Goal: Task Accomplishment & Management: Manage account settings

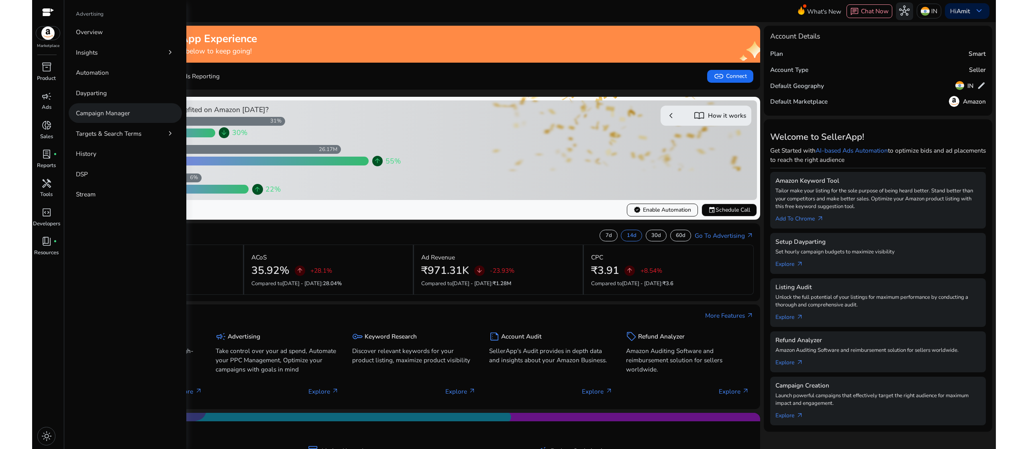
click at [153, 114] on link "Campaign Manager" at bounding box center [125, 113] width 113 height 20
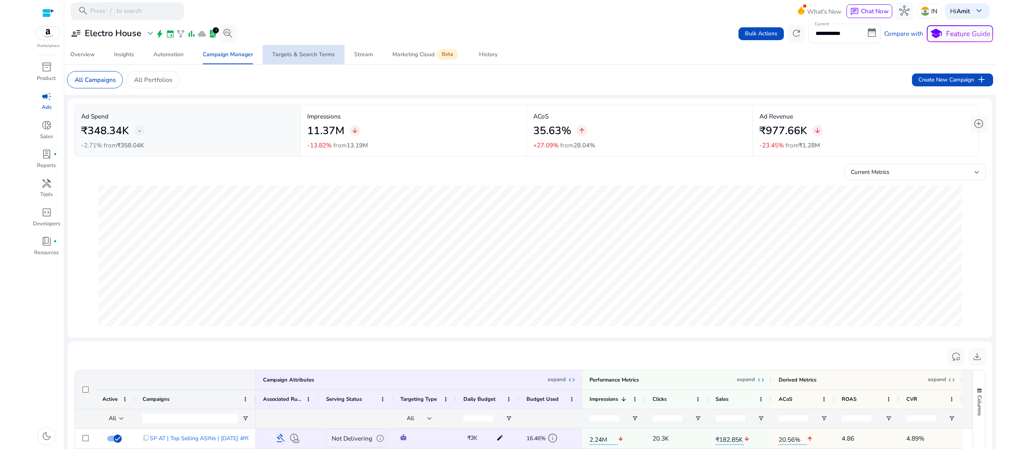
click at [317, 52] on div "Targets & Search Terms" at bounding box center [303, 55] width 63 height 6
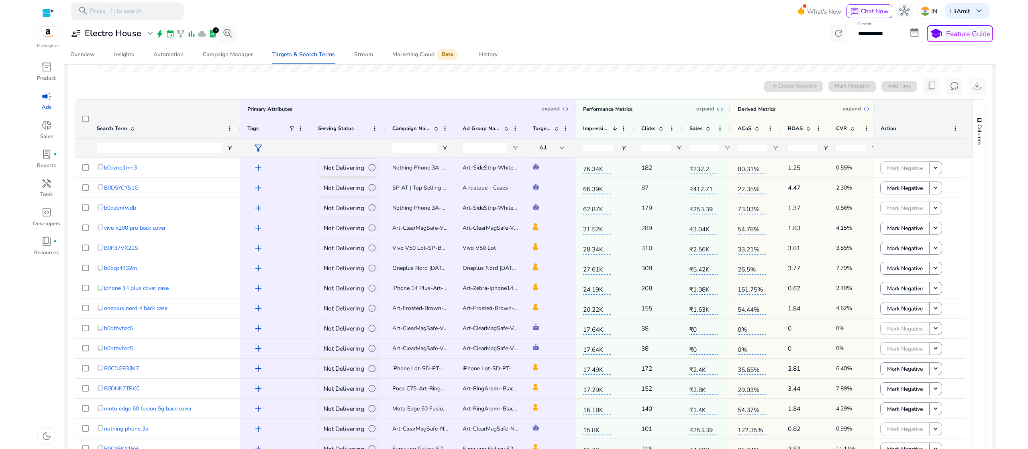
scroll to position [277, 0]
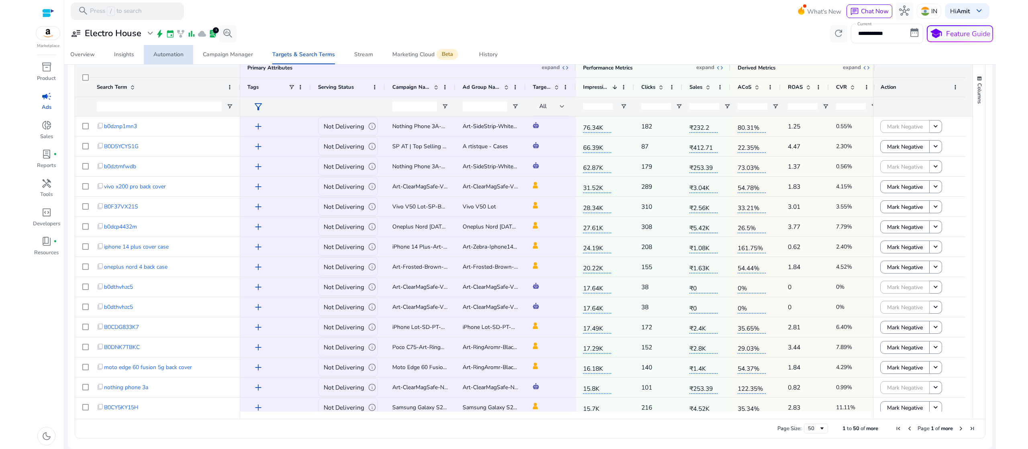
click at [164, 57] on div "Automation" at bounding box center [168, 55] width 30 height 6
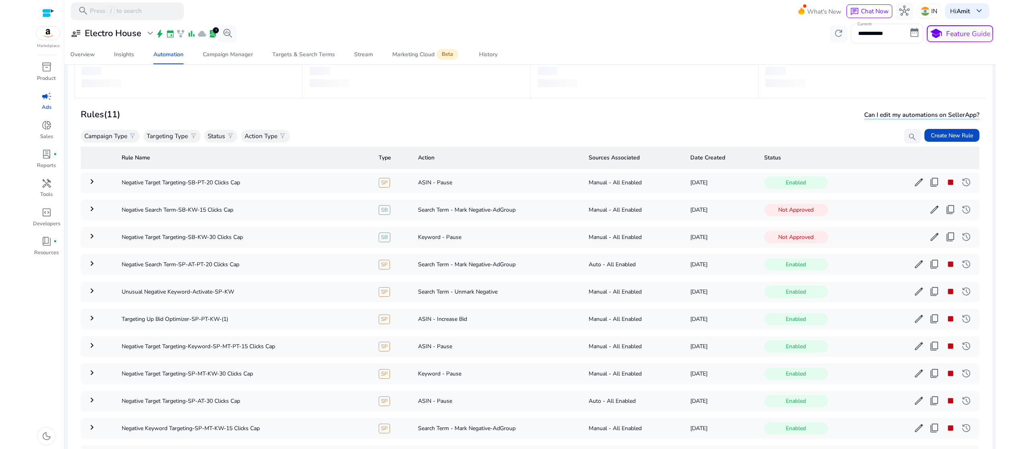
scroll to position [68, 0]
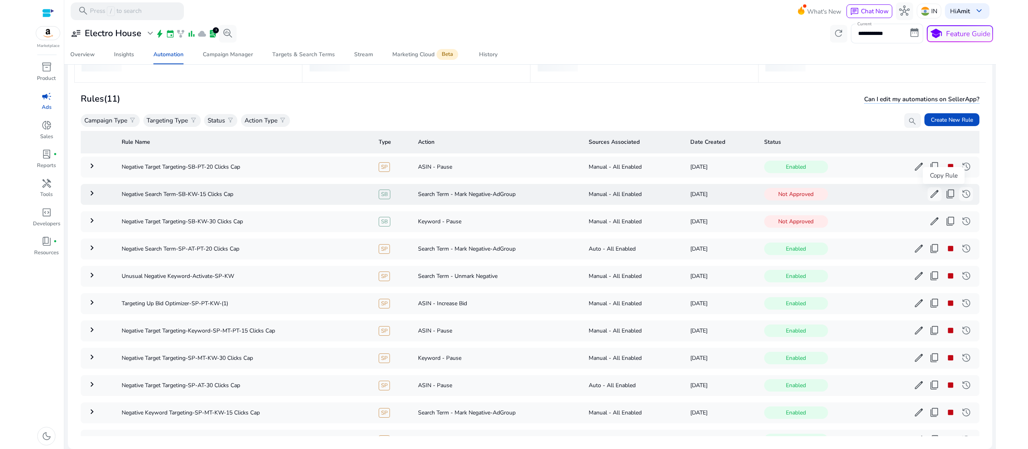
click at [946, 193] on span "content_copy" at bounding box center [950, 194] width 10 height 10
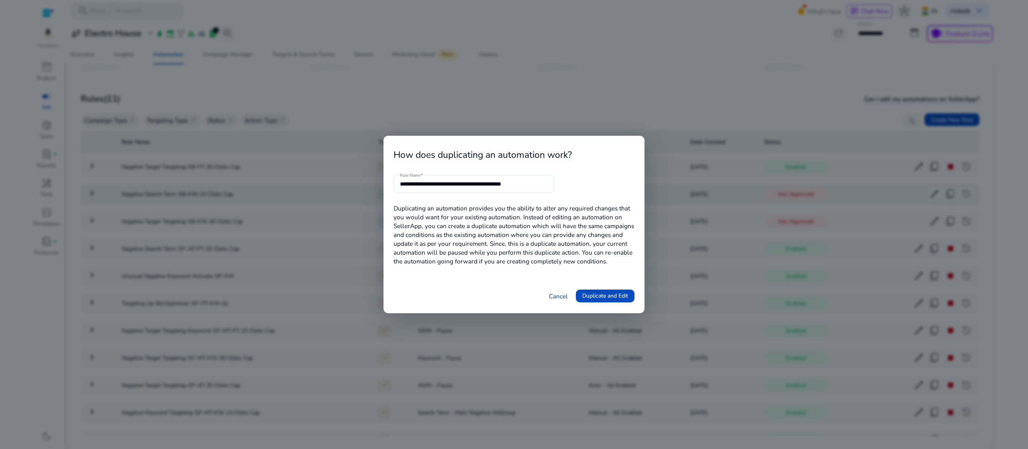
click at [559, 300] on link "Cancel" at bounding box center [558, 295] width 19 height 9
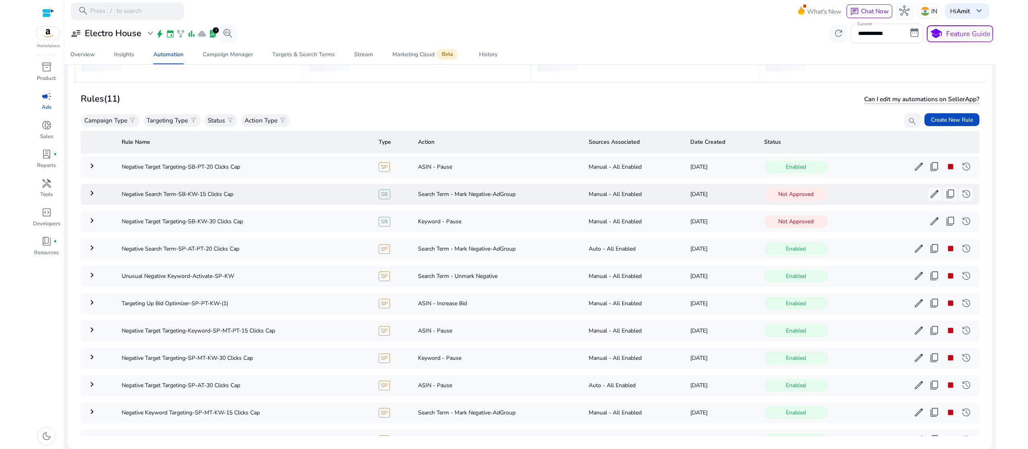
click at [559, 300] on td "ASIN - Increase Bid" at bounding box center [496, 303] width 171 height 21
click at [945, 163] on span "stop" at bounding box center [950, 166] width 10 height 10
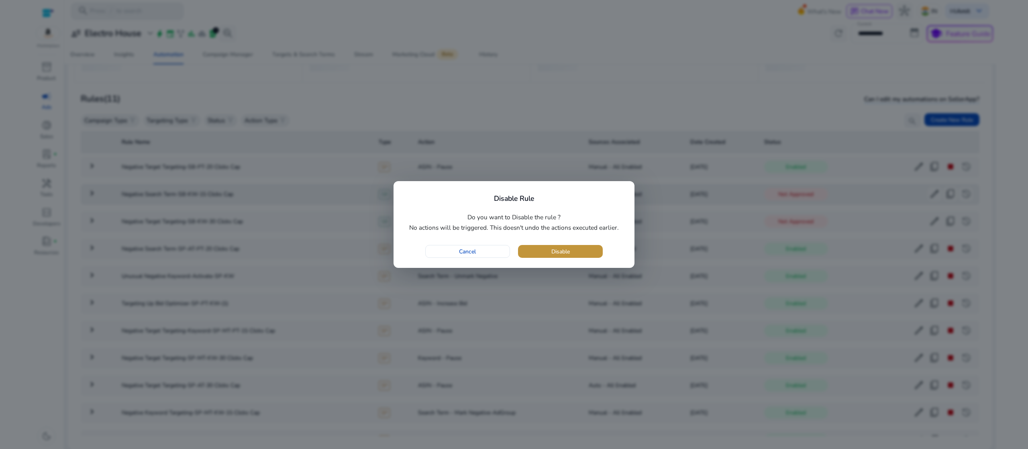
click at [587, 251] on span "button" at bounding box center [560, 251] width 85 height 19
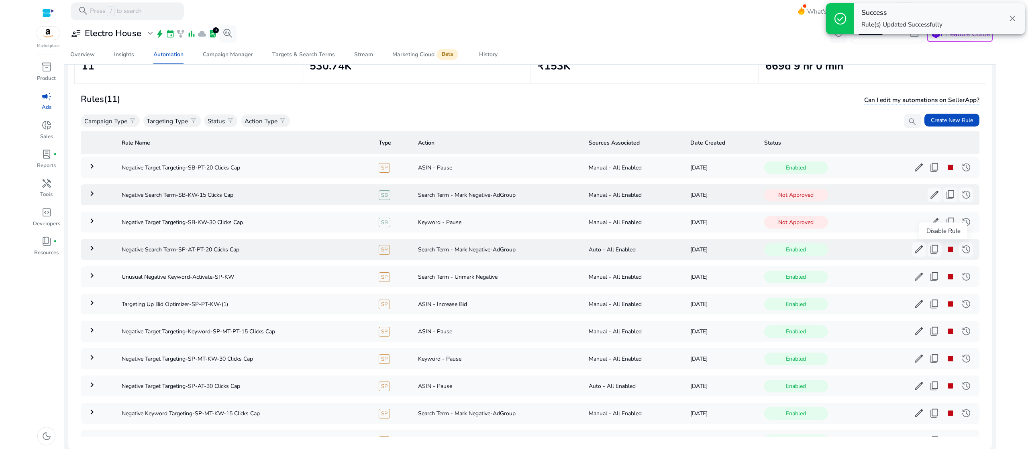
click at [946, 248] on span "stop" at bounding box center [950, 249] width 10 height 10
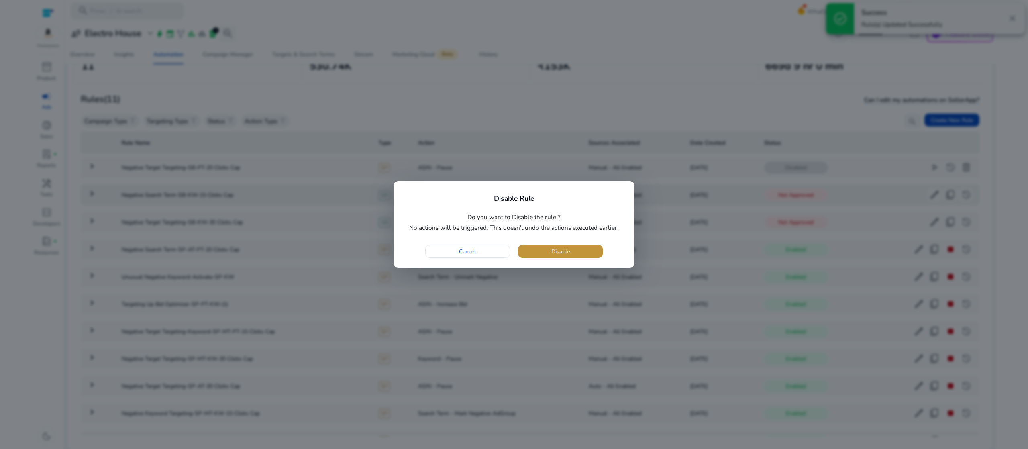
click at [581, 244] on span "button" at bounding box center [560, 251] width 85 height 19
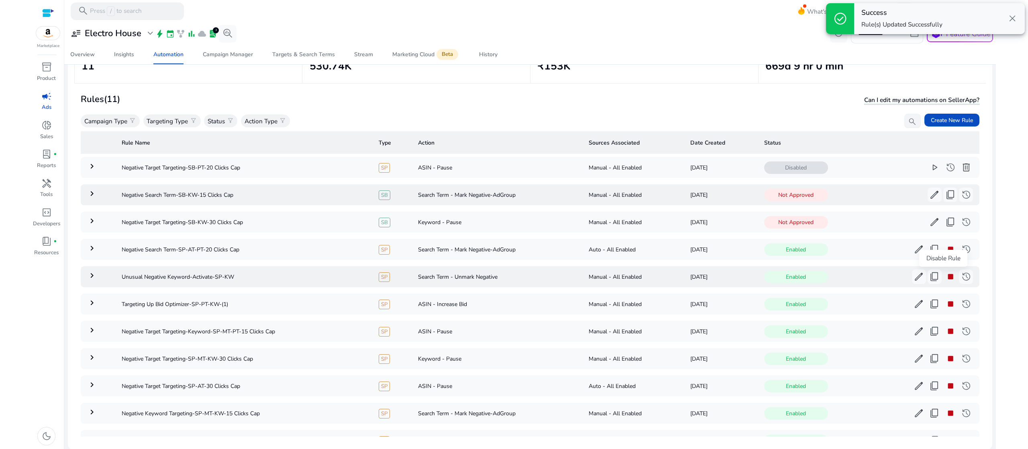
click at [945, 277] on span "stop" at bounding box center [950, 276] width 10 height 10
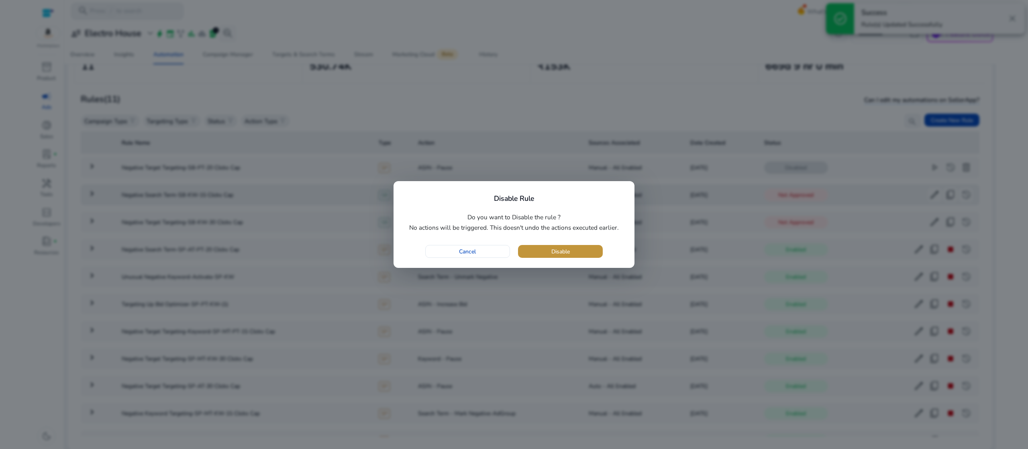
click at [582, 246] on span "button" at bounding box center [560, 251] width 85 height 19
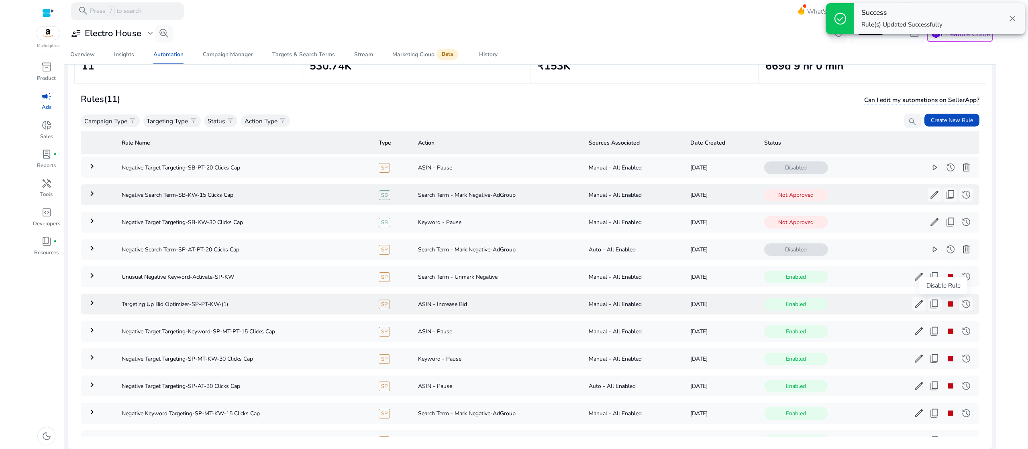
click at [946, 305] on span "stop" at bounding box center [950, 304] width 10 height 10
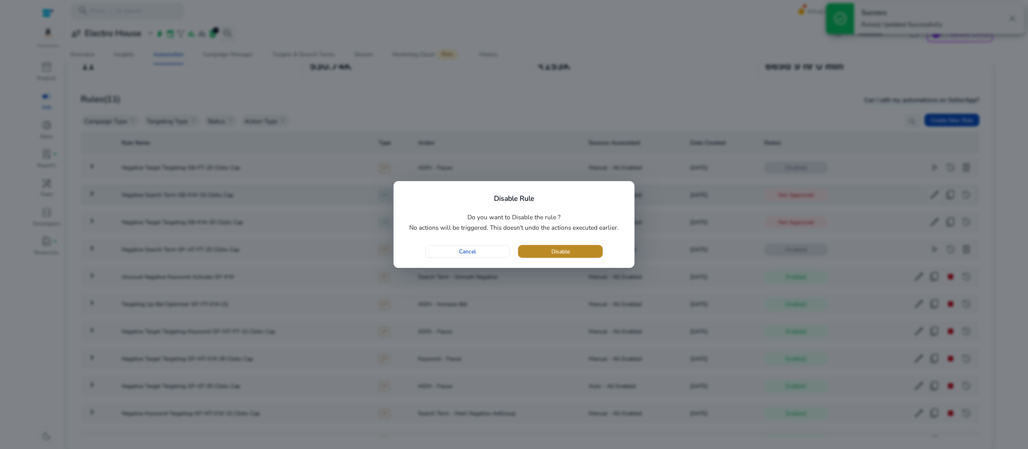
click at [578, 246] on span "button" at bounding box center [560, 251] width 85 height 19
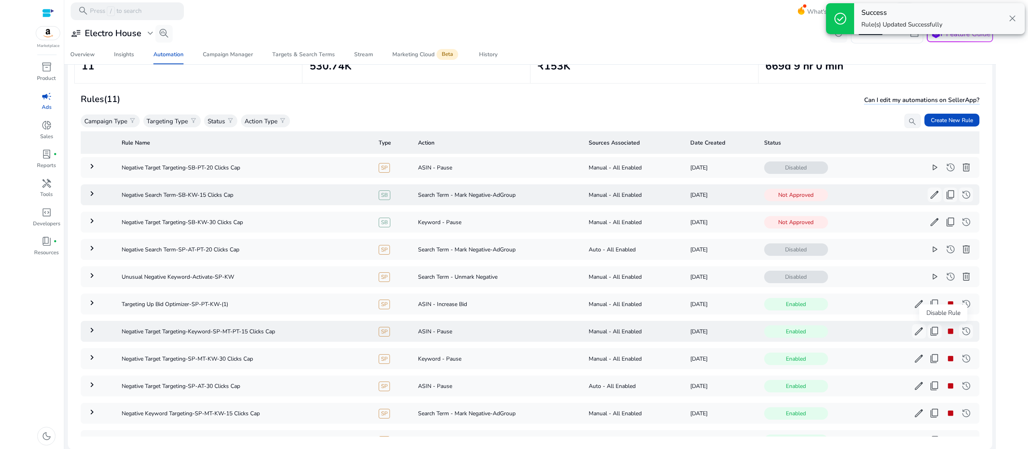
click at [946, 331] on span "stop" at bounding box center [950, 331] width 10 height 10
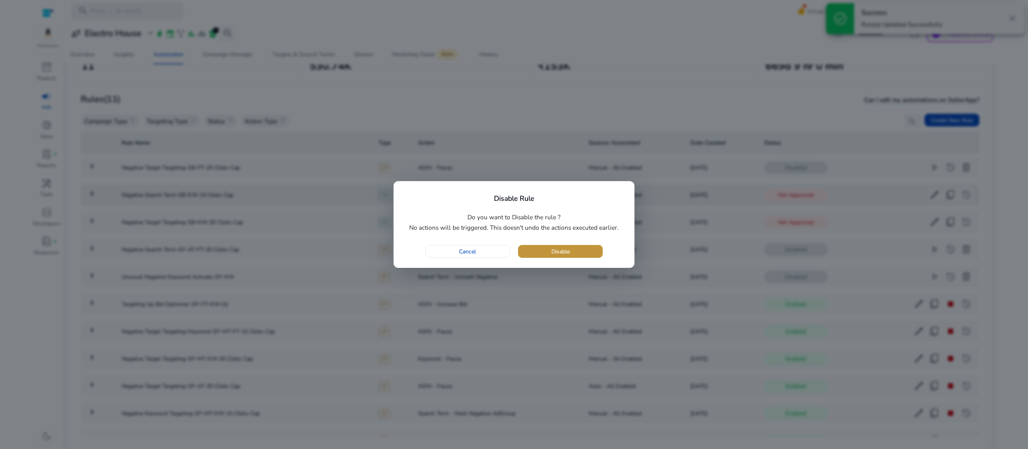
click at [551, 252] on span "Disable" at bounding box center [560, 251] width 18 height 8
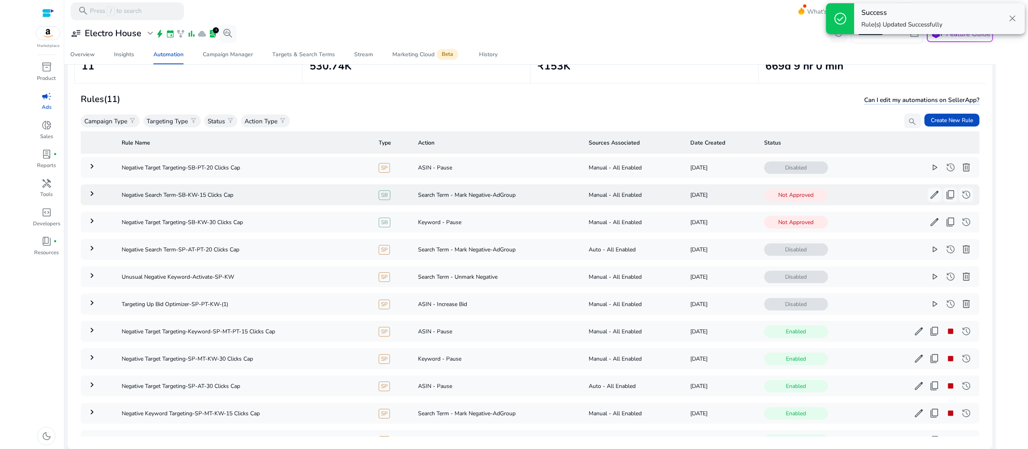
drag, startPoint x: 975, startPoint y: 288, endPoint x: 980, endPoint y: 344, distance: 56.4
click at [980, 344] on mat-card "Rules (11) Can I edit my automations on SellerApp? Campaign Type filter_alt Tar…" at bounding box center [529, 263] width 911 height 357
click at [945, 330] on span "history" at bounding box center [950, 331] width 10 height 10
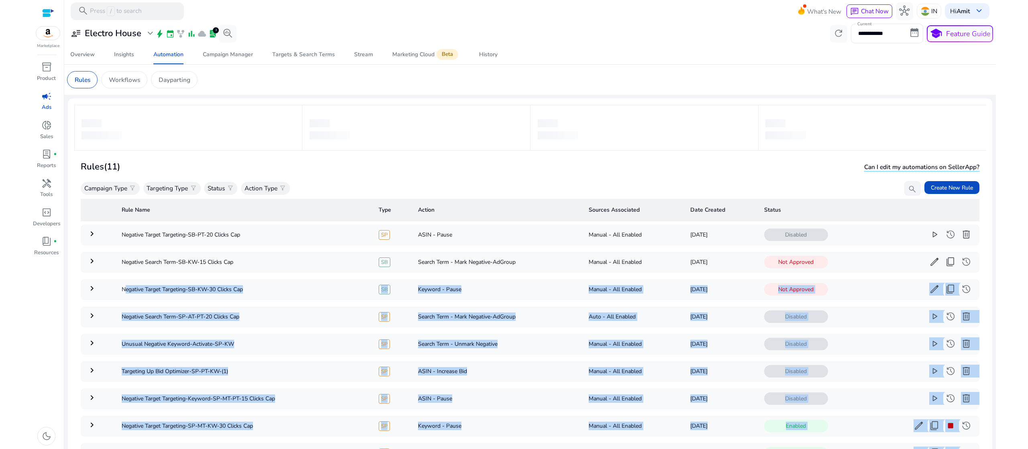
drag, startPoint x: 973, startPoint y: 260, endPoint x: 1006, endPoint y: 374, distance: 119.6
click at [1006, 374] on html "**********" at bounding box center [514, 224] width 1028 height 449
click at [1027, 242] on html "**********" at bounding box center [514, 224] width 1028 height 449
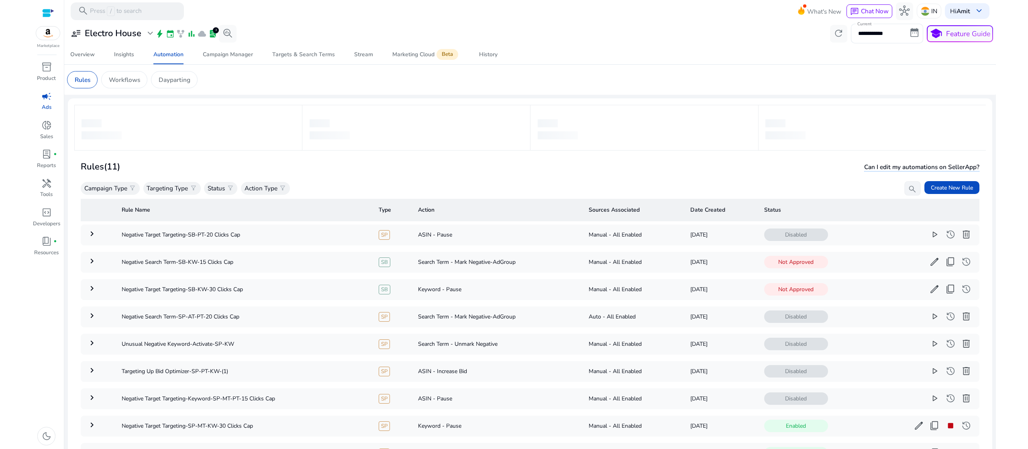
scroll to position [68, 0]
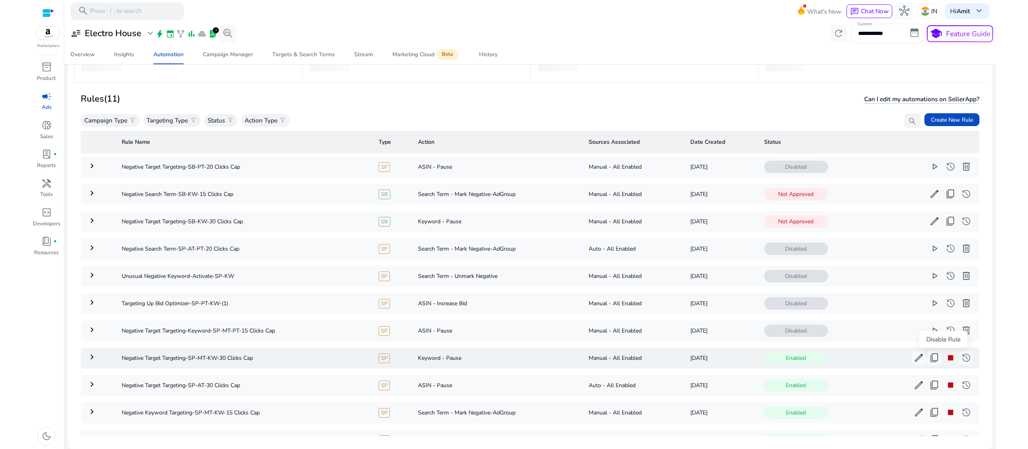
click at [945, 359] on span "stop" at bounding box center [950, 357] width 10 height 10
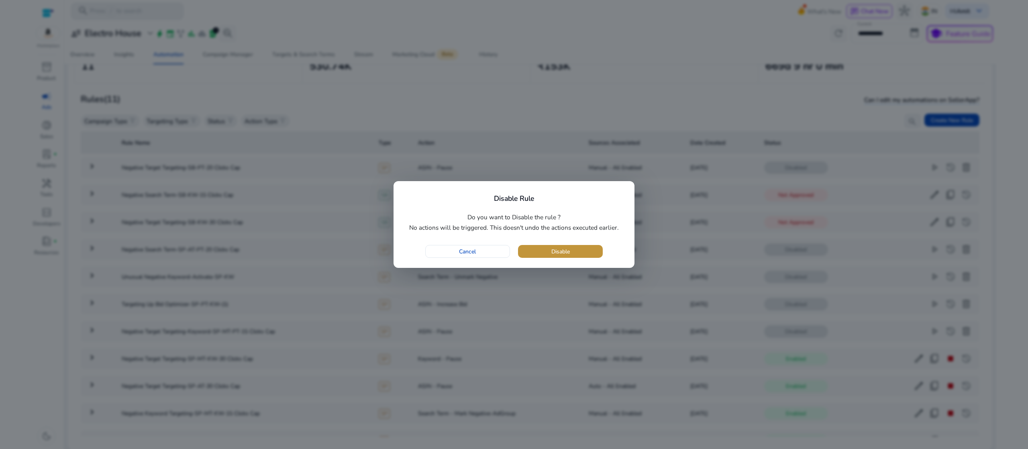
click at [564, 246] on span "button" at bounding box center [560, 251] width 85 height 19
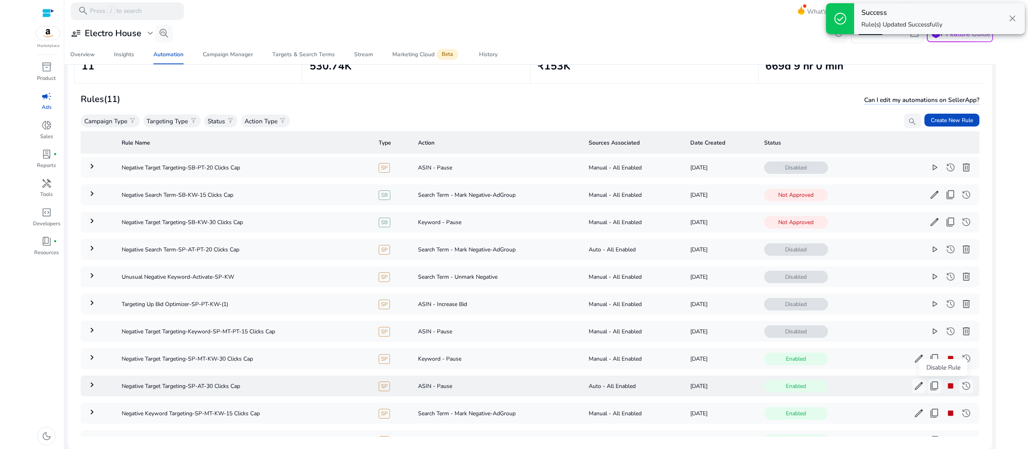
click at [945, 389] on span "stop" at bounding box center [950, 386] width 10 height 10
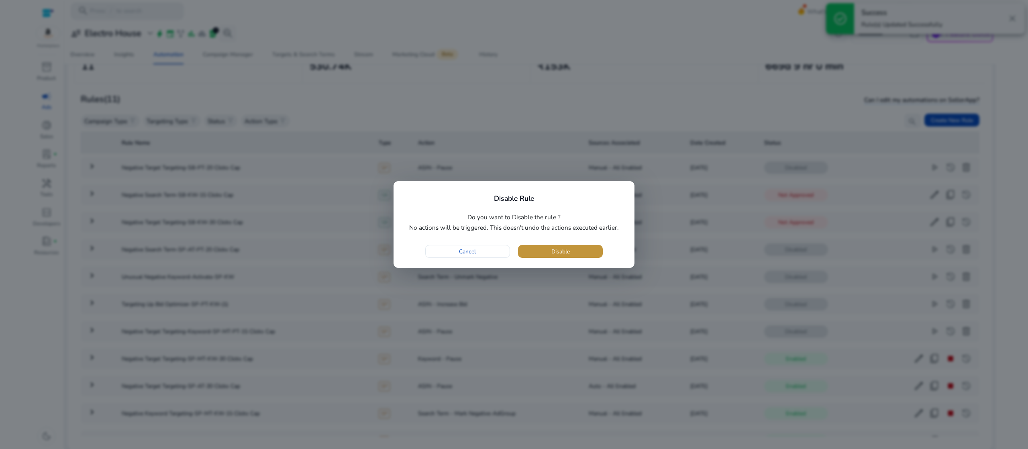
click at [581, 250] on span "button" at bounding box center [560, 251] width 85 height 19
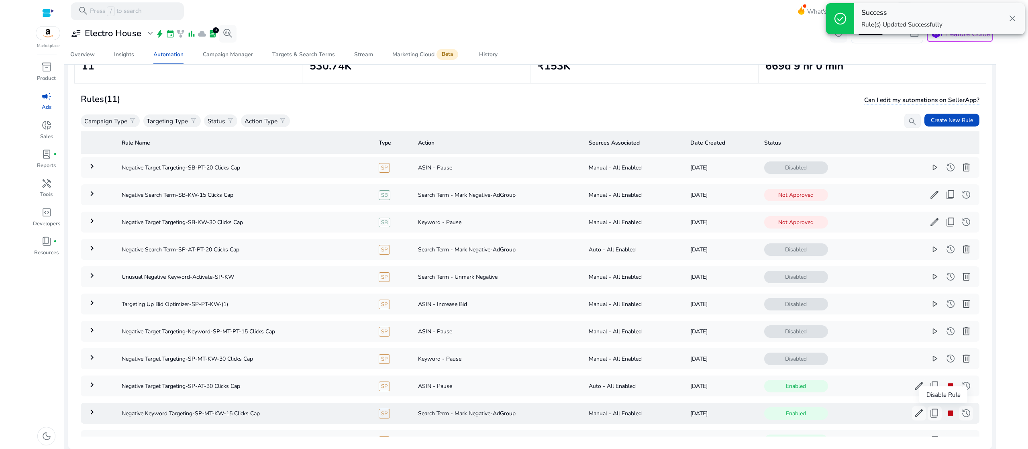
click at [945, 415] on span "stop" at bounding box center [950, 413] width 10 height 10
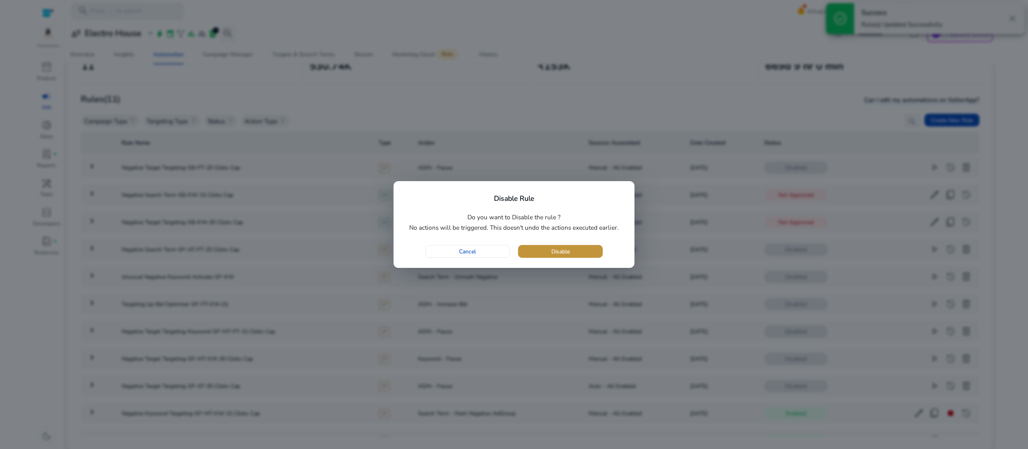
click at [560, 250] on span "Disable" at bounding box center [560, 251] width 18 height 8
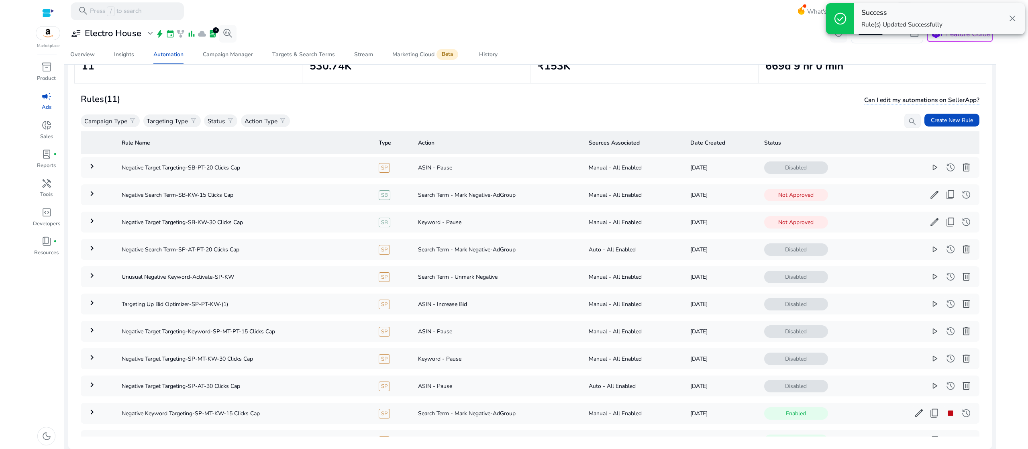
scroll to position [35, 0]
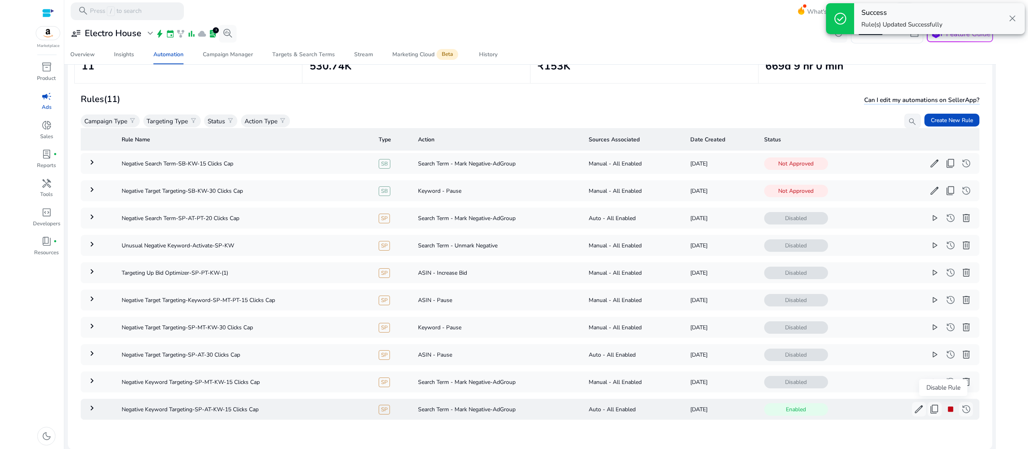
click at [945, 404] on span "stop" at bounding box center [950, 409] width 10 height 10
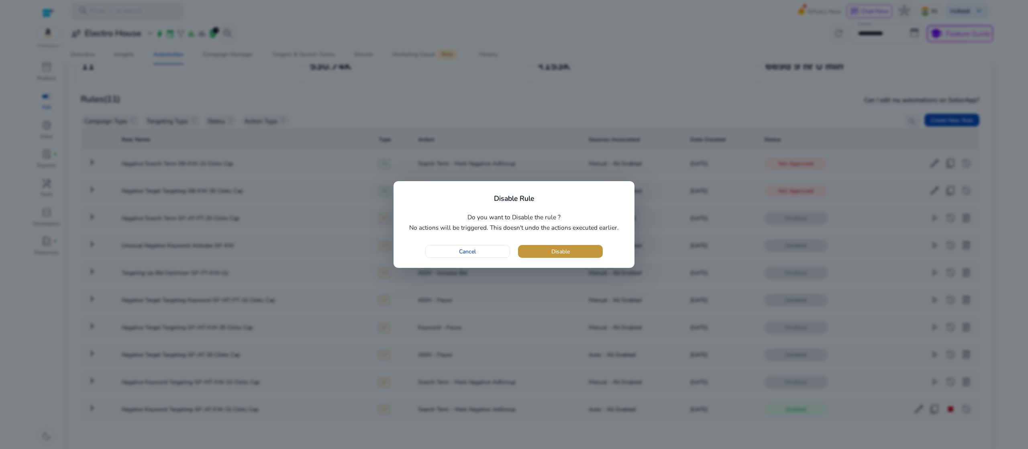
click at [563, 250] on span "Disable" at bounding box center [560, 251] width 18 height 8
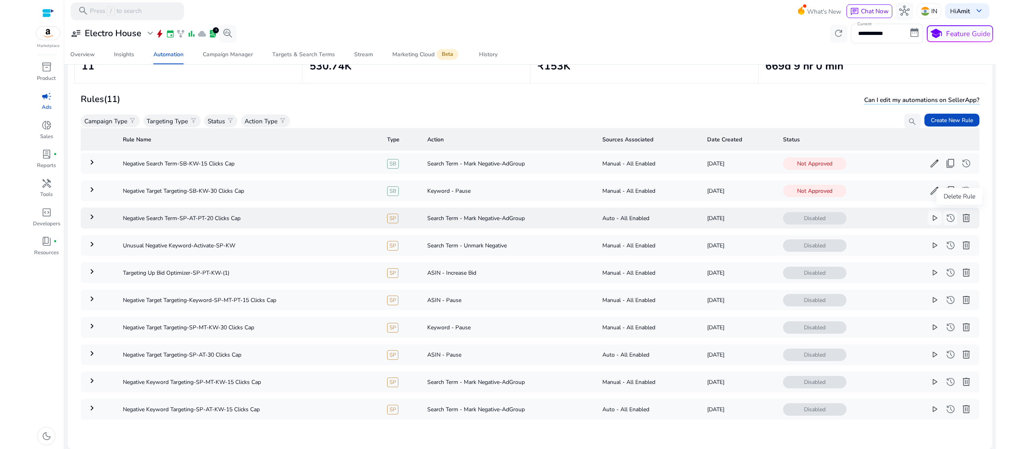
click at [961, 213] on span "delete" at bounding box center [966, 218] width 10 height 10
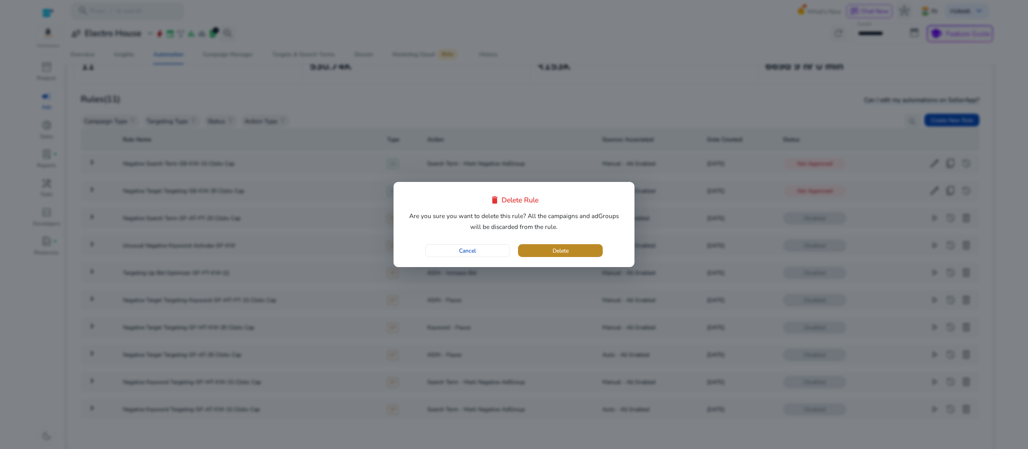
click at [558, 244] on span "button" at bounding box center [560, 250] width 85 height 19
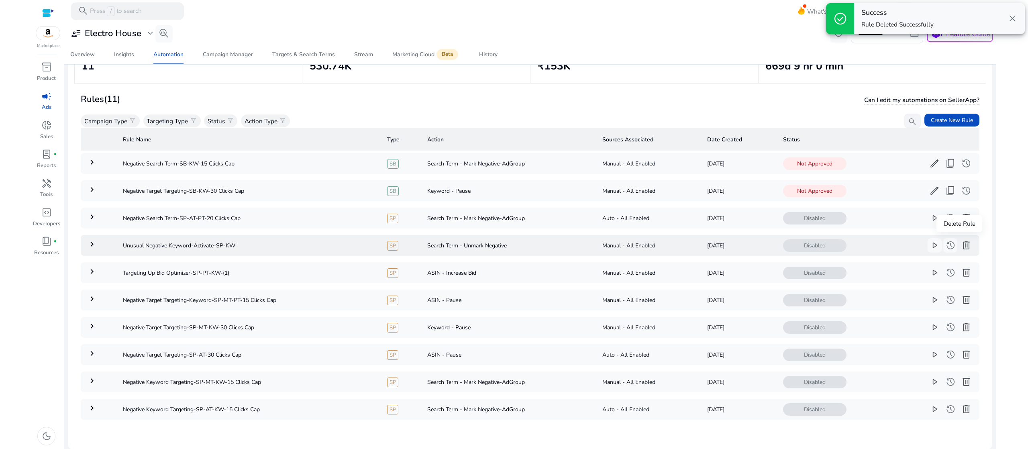
click at [961, 245] on span "delete" at bounding box center [966, 245] width 10 height 10
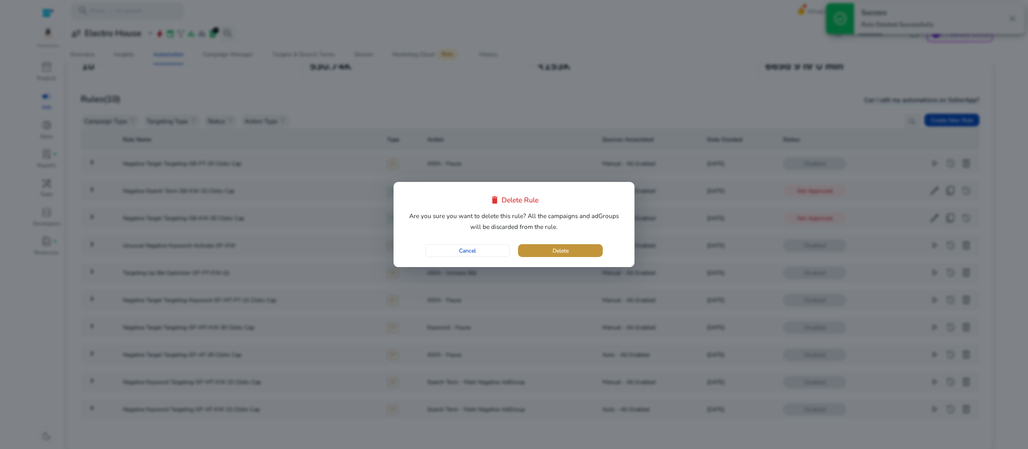
scroll to position [7, 0]
click at [578, 248] on span "button" at bounding box center [560, 250] width 85 height 19
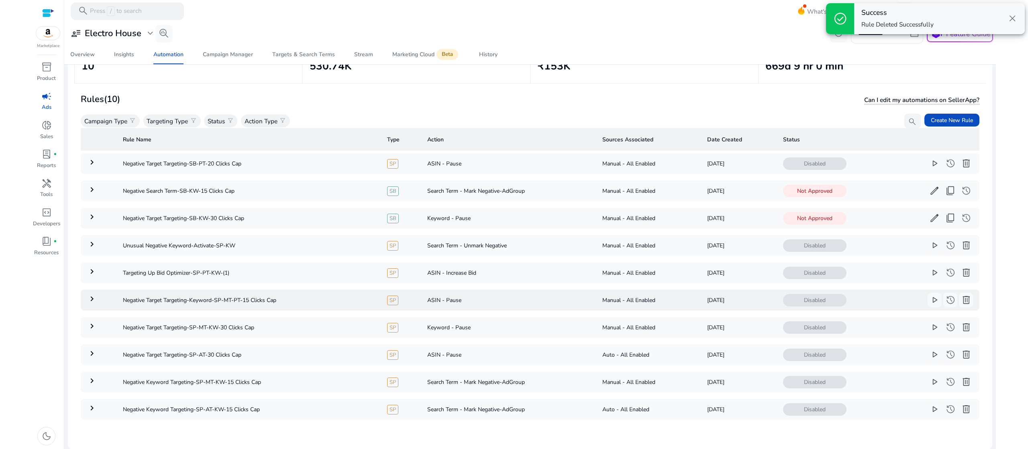
click at [961, 305] on td "Disabled play_arrow history delete more_horiz" at bounding box center [877, 299] width 203 height 21
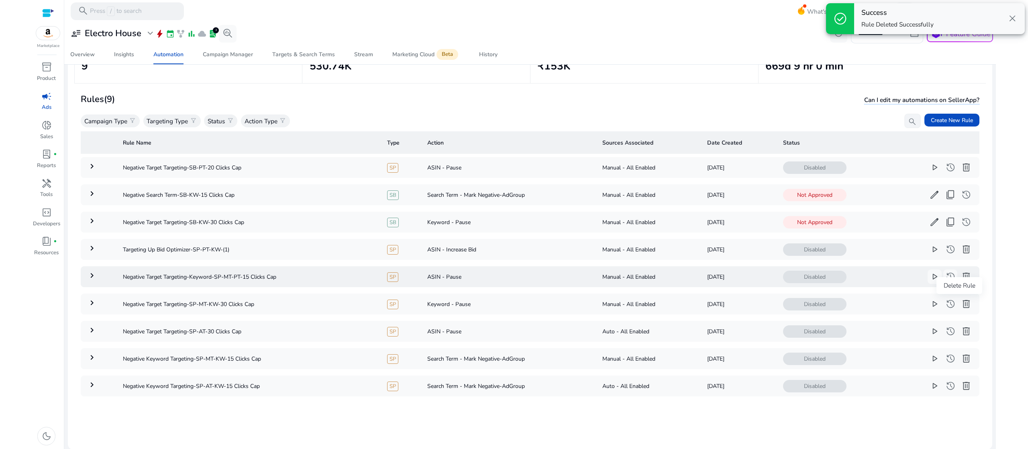
scroll to position [0, 0]
click at [961, 299] on span "delete" at bounding box center [966, 304] width 10 height 10
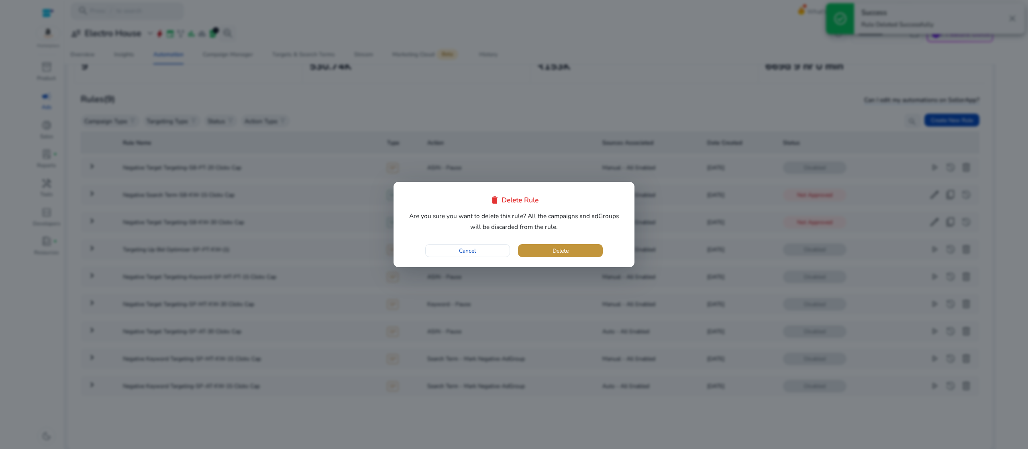
click at [580, 252] on span "button" at bounding box center [560, 250] width 85 height 19
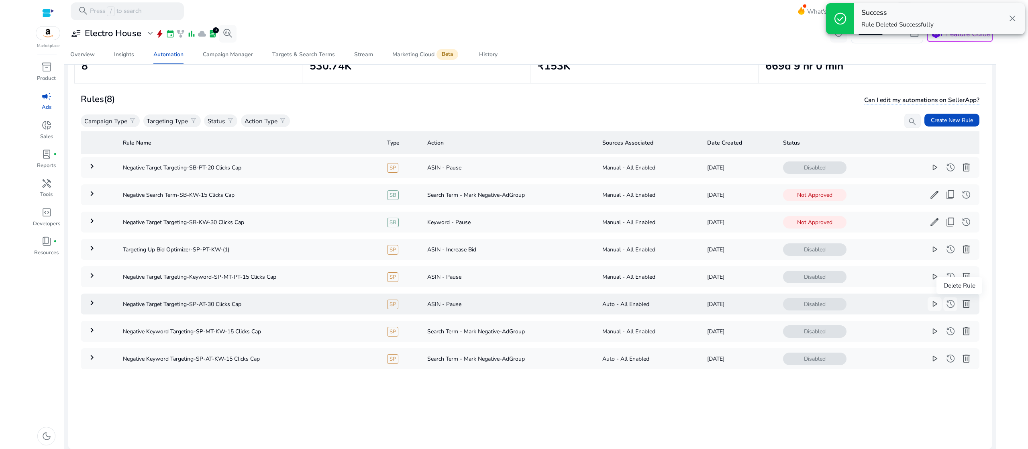
click at [963, 299] on span "delete" at bounding box center [966, 304] width 10 height 10
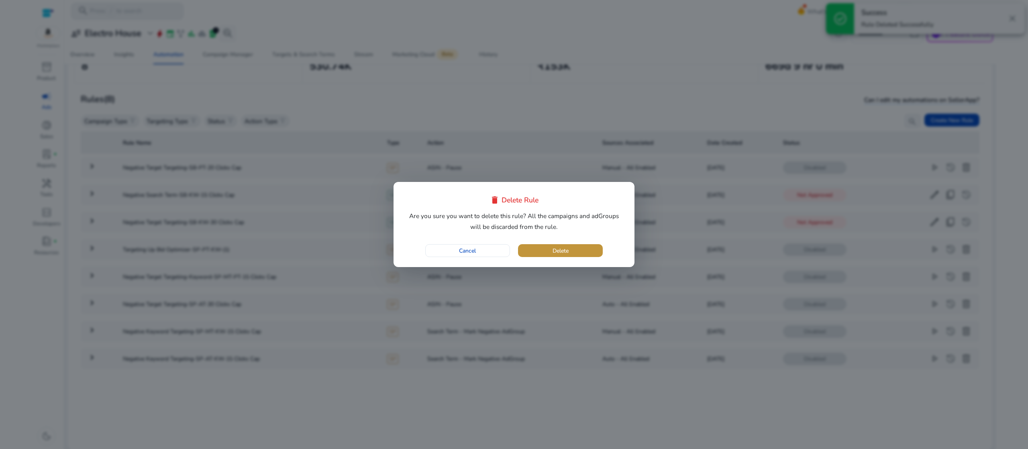
click at [577, 252] on span "button" at bounding box center [560, 250] width 85 height 19
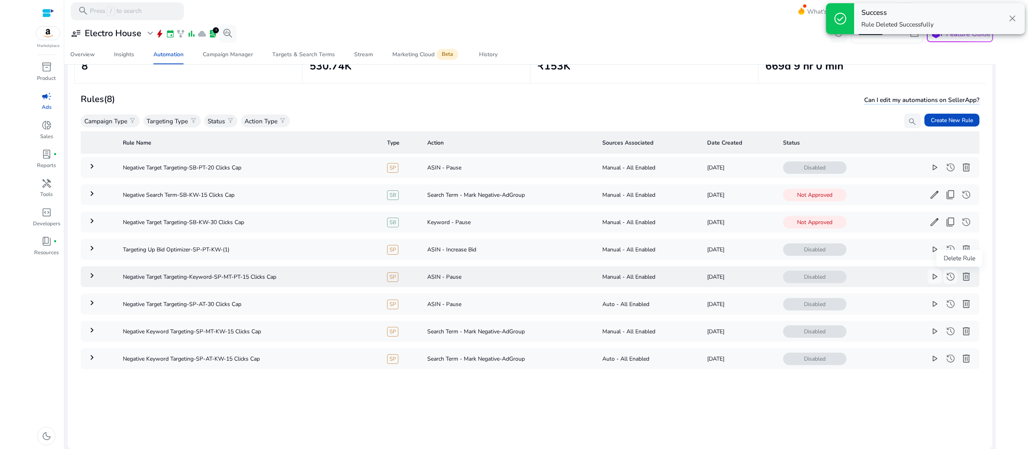
click at [961, 275] on span "delete" at bounding box center [966, 276] width 10 height 10
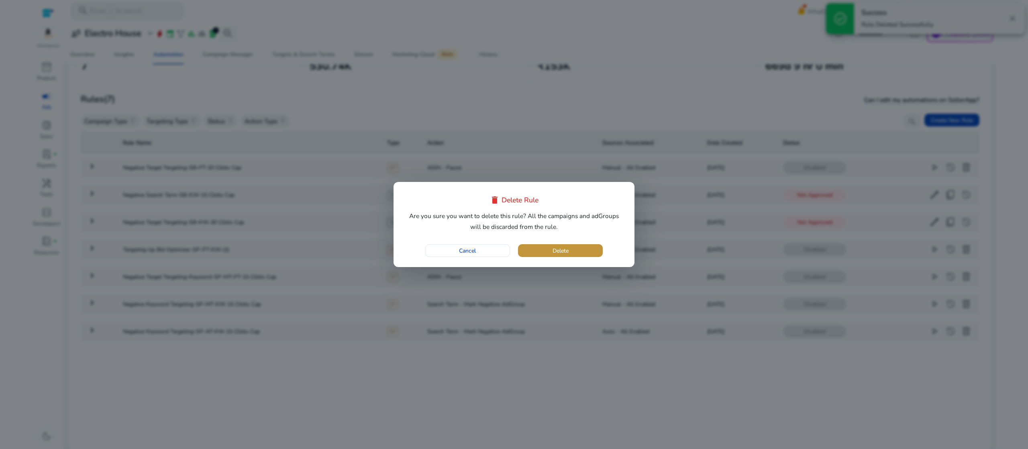
click at [577, 251] on span "button" at bounding box center [560, 250] width 85 height 19
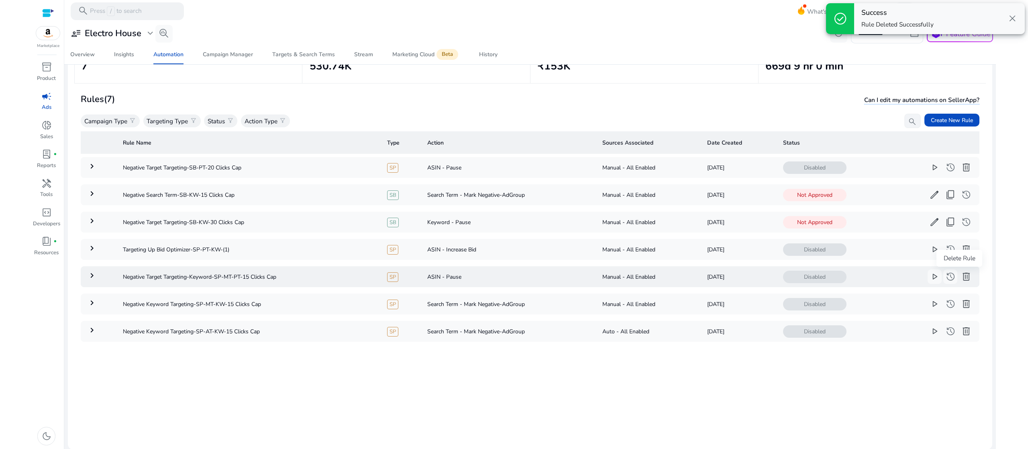
click at [959, 278] on button "delete" at bounding box center [966, 276] width 14 height 14
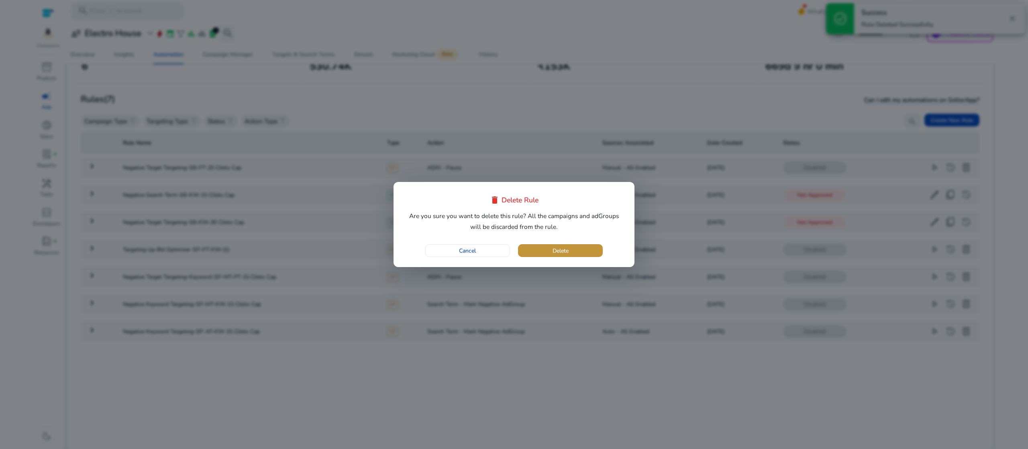
click at [574, 254] on span "button" at bounding box center [560, 250] width 85 height 19
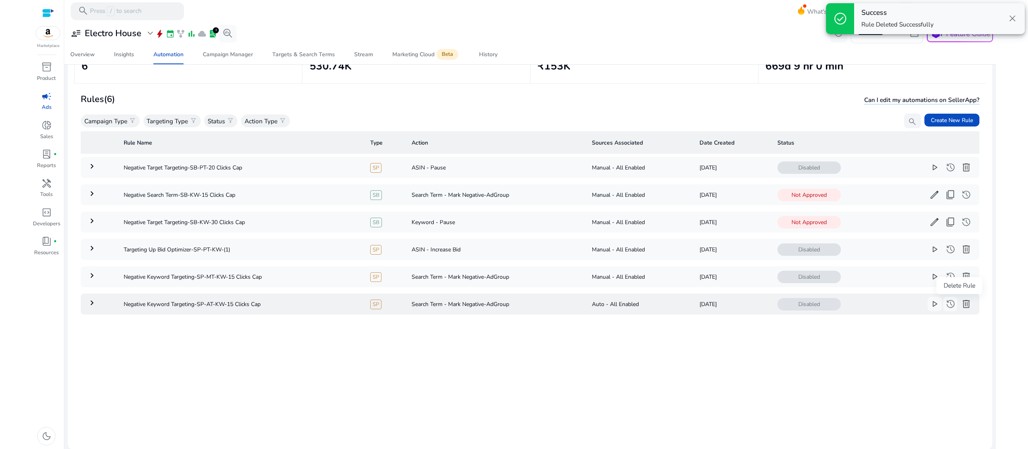
click at [961, 302] on span "delete" at bounding box center [966, 304] width 10 height 10
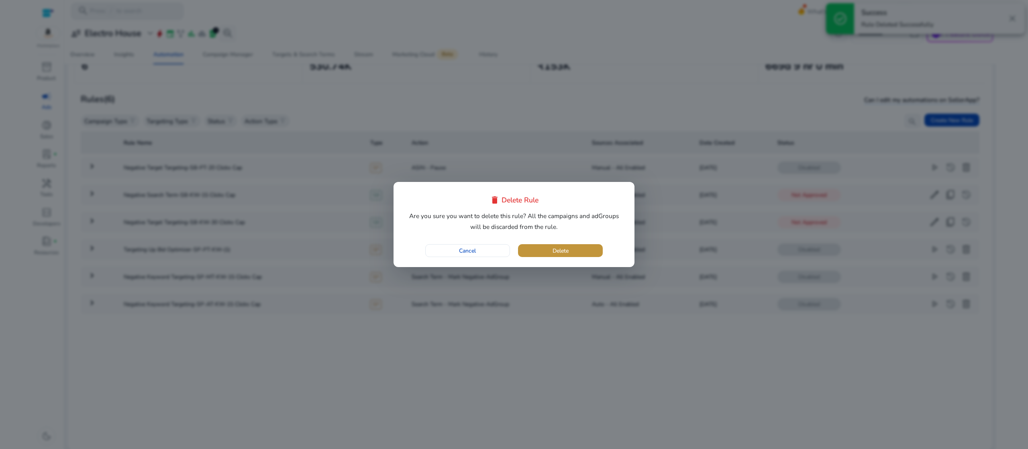
click at [593, 253] on span "button" at bounding box center [560, 250] width 85 height 19
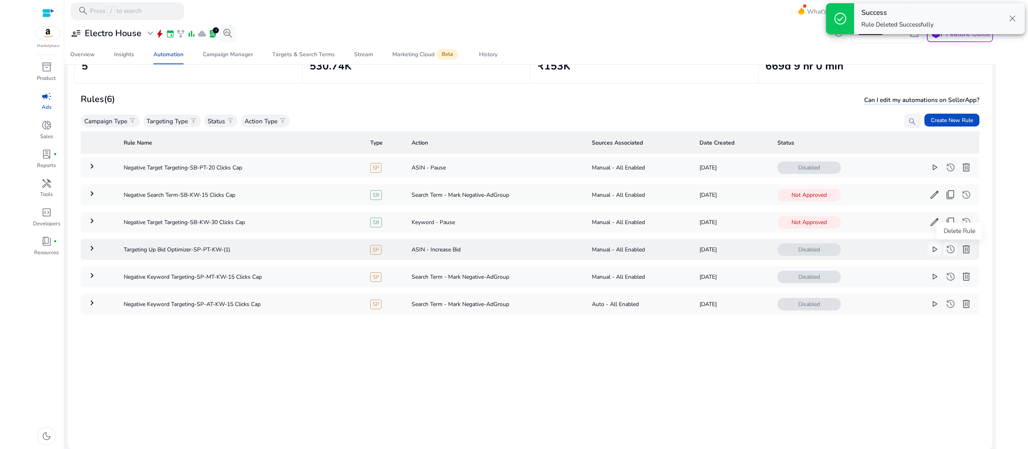
click at [963, 252] on span "delete" at bounding box center [966, 249] width 10 height 10
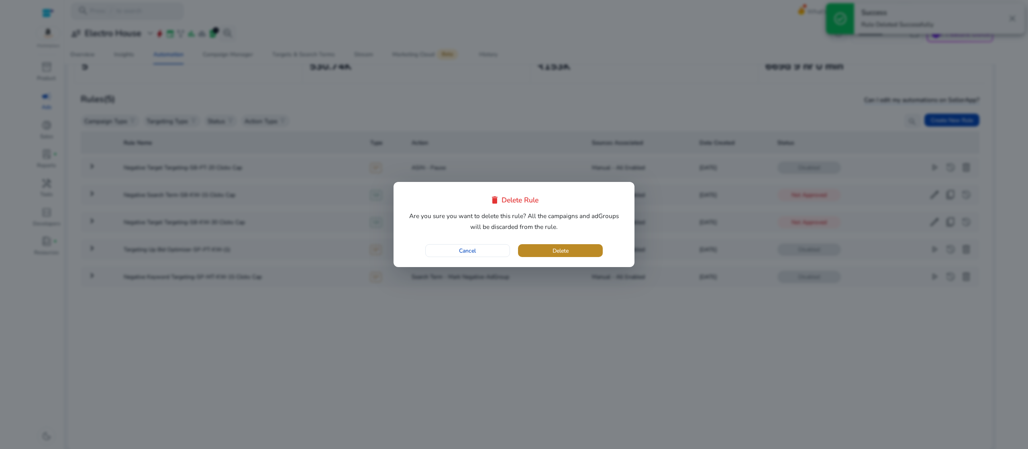
click at [575, 246] on span "button" at bounding box center [560, 250] width 85 height 19
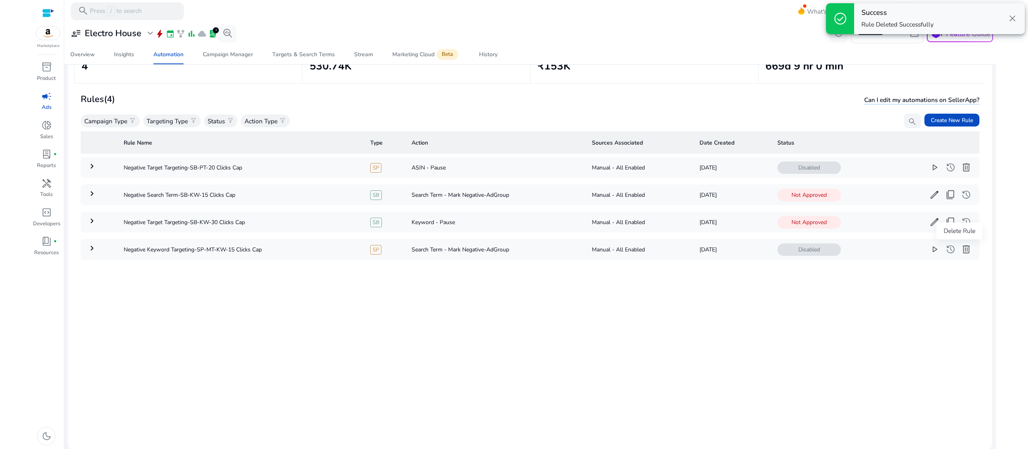
click at [963, 250] on span "delete" at bounding box center [966, 249] width 10 height 10
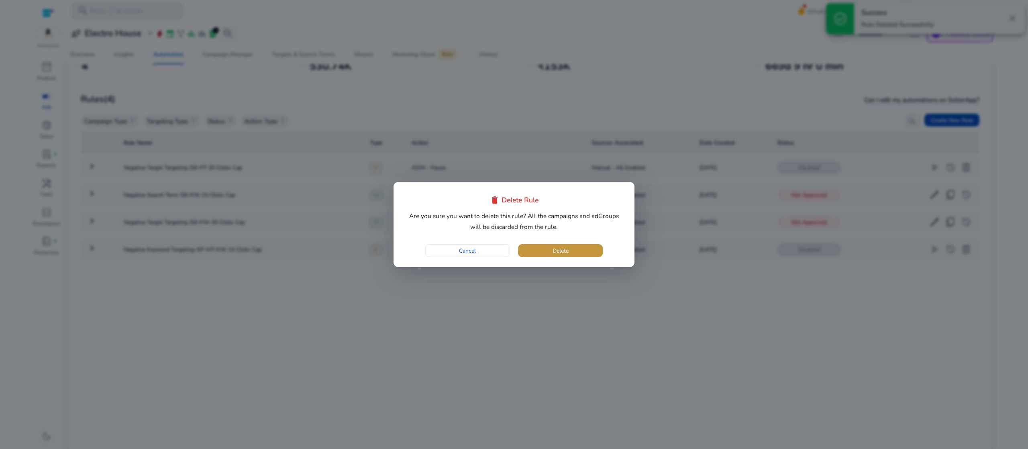
click at [552, 248] on span "Delete" at bounding box center [560, 250] width 16 height 8
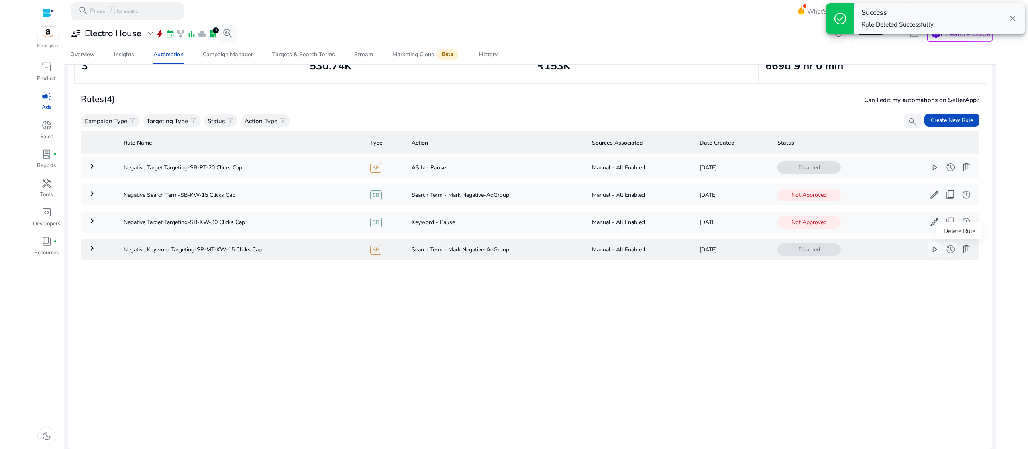
click at [961, 246] on span "delete" at bounding box center [966, 249] width 10 height 10
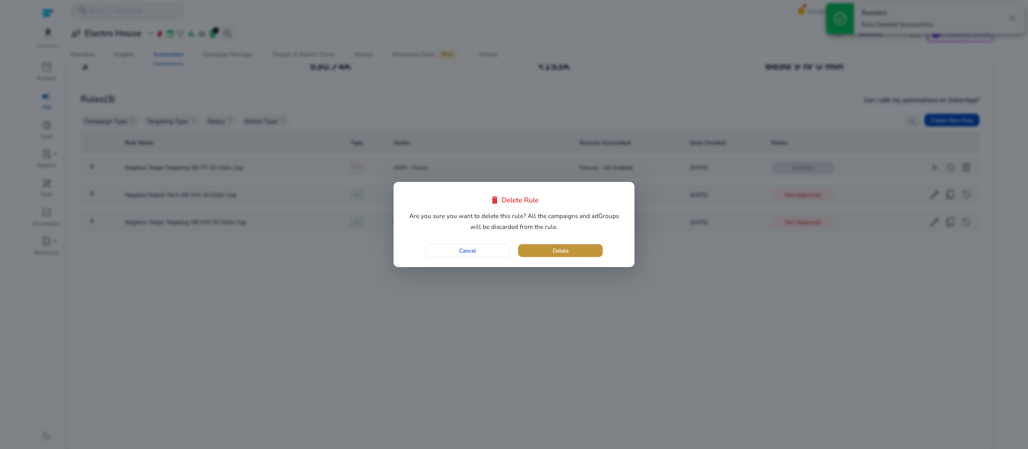
click at [582, 252] on span "button" at bounding box center [560, 250] width 85 height 19
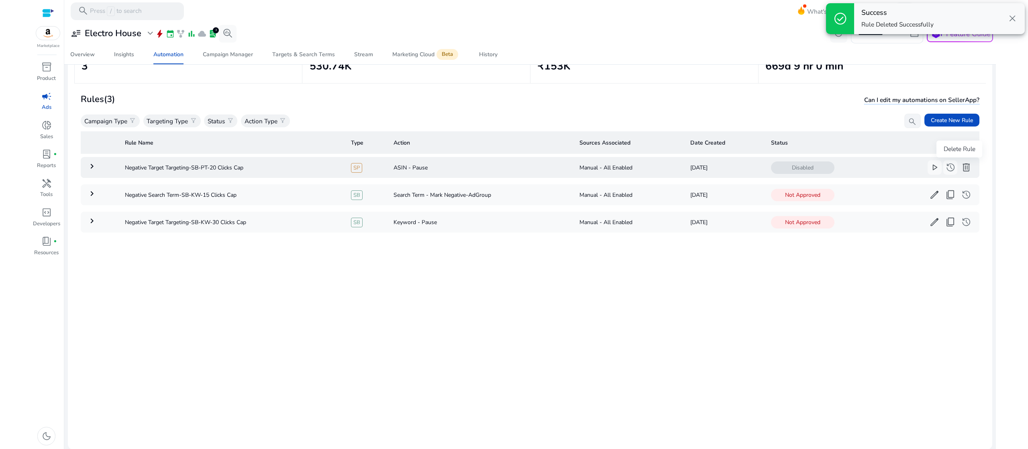
click at [961, 166] on span "delete" at bounding box center [966, 167] width 10 height 10
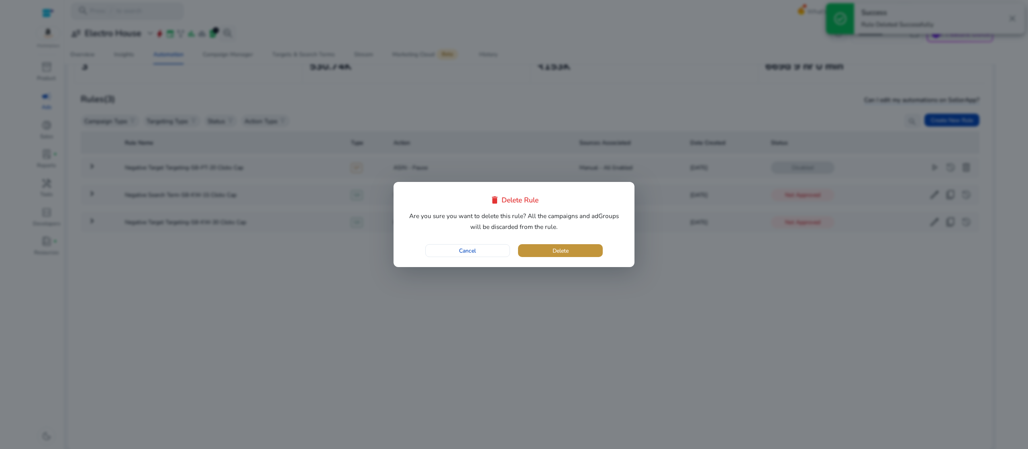
click at [584, 246] on span "button" at bounding box center [560, 250] width 85 height 19
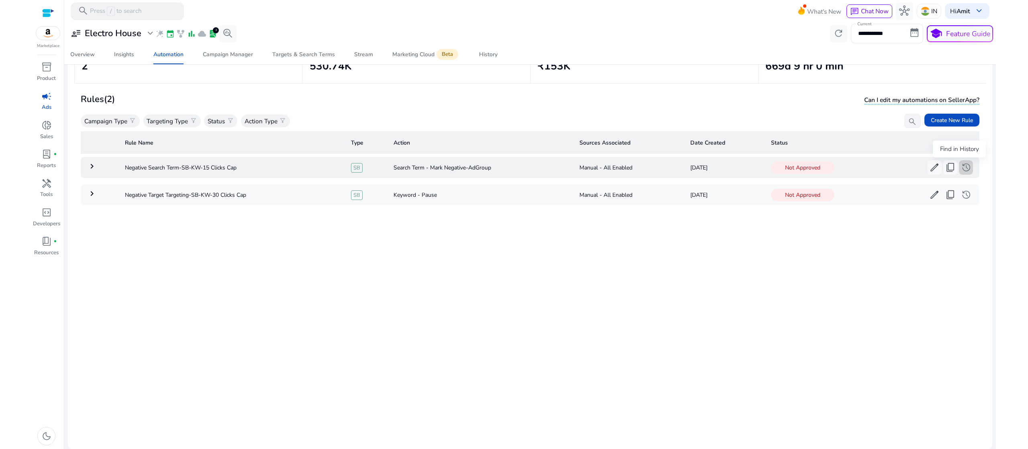
click at [961, 168] on span "history" at bounding box center [966, 167] width 10 height 10
